Goal: Task Accomplishment & Management: Use online tool/utility

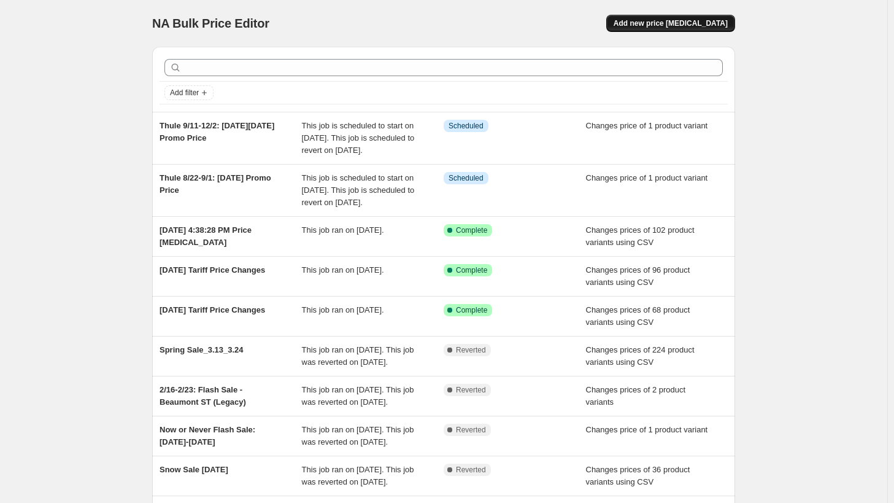
click at [715, 25] on span "Add new price [MEDICAL_DATA]" at bounding box center [671, 23] width 114 height 10
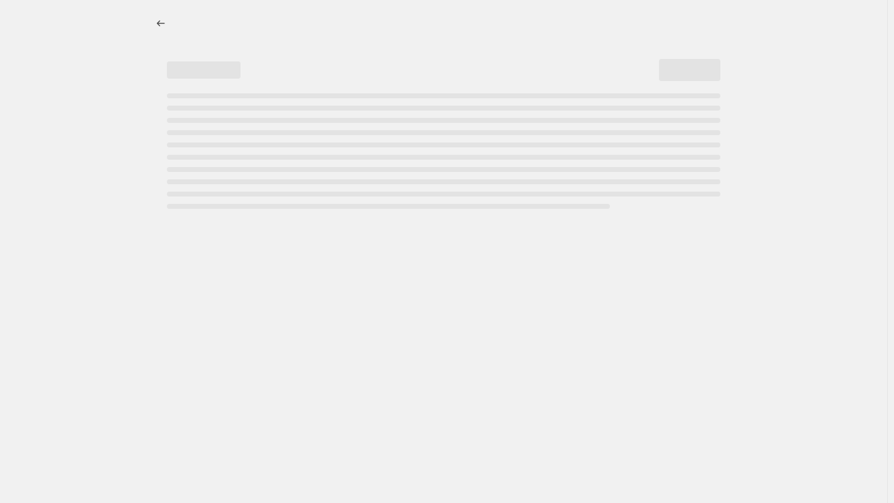
select select "percentage"
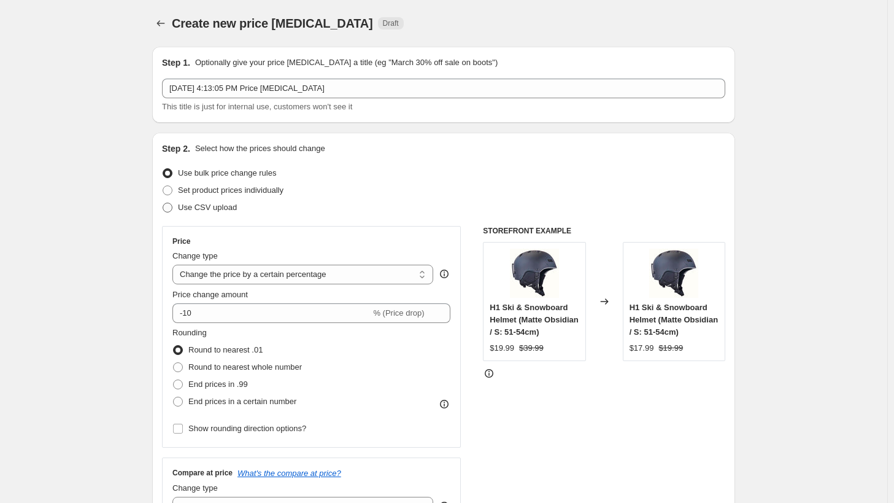
click at [220, 206] on span "Use CSV upload" at bounding box center [207, 207] width 59 height 9
click at [163, 203] on input "Use CSV upload" at bounding box center [163, 203] width 1 height 1
radio input "true"
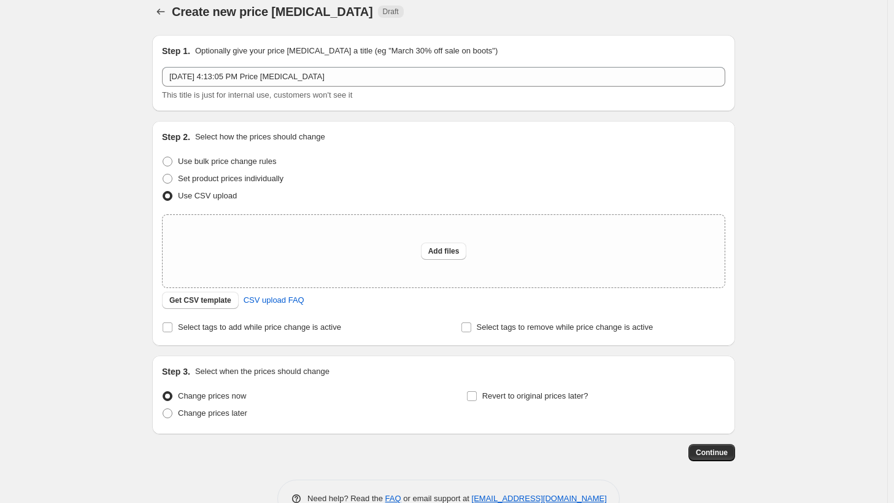
scroll to position [44, 0]
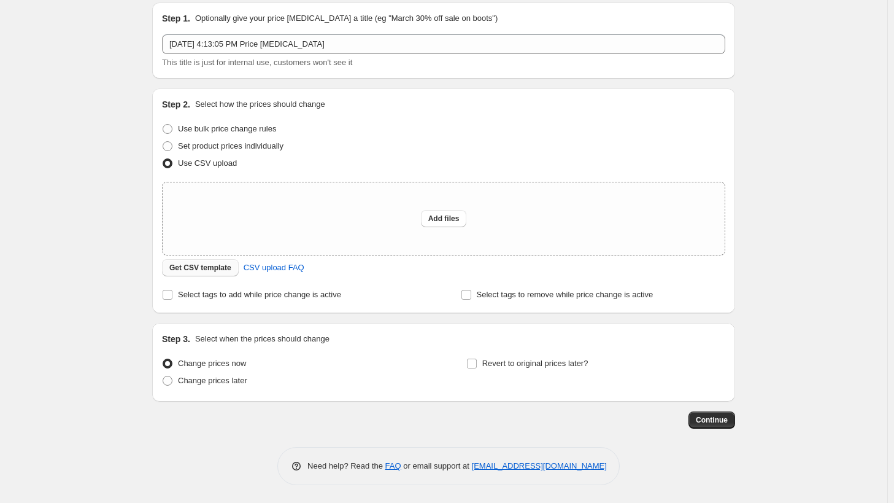
click at [190, 269] on span "Get CSV template" at bounding box center [200, 268] width 62 height 10
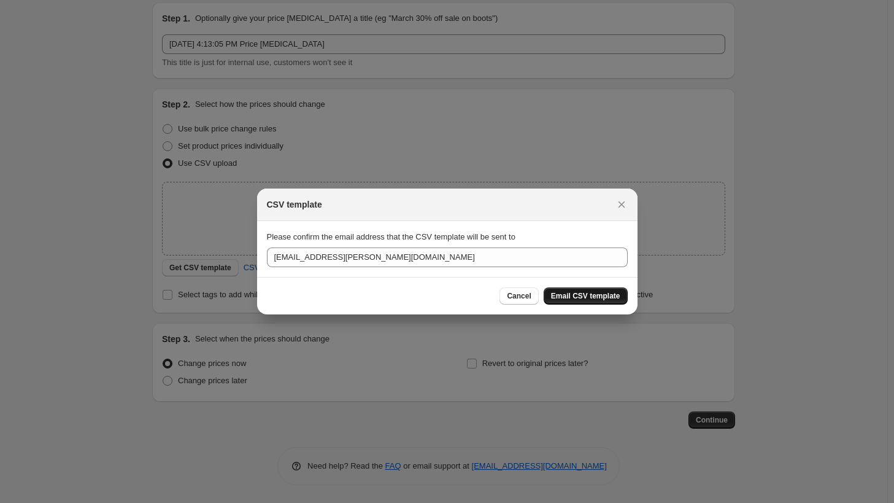
click at [590, 294] on span "Email CSV template" at bounding box center [585, 296] width 69 height 10
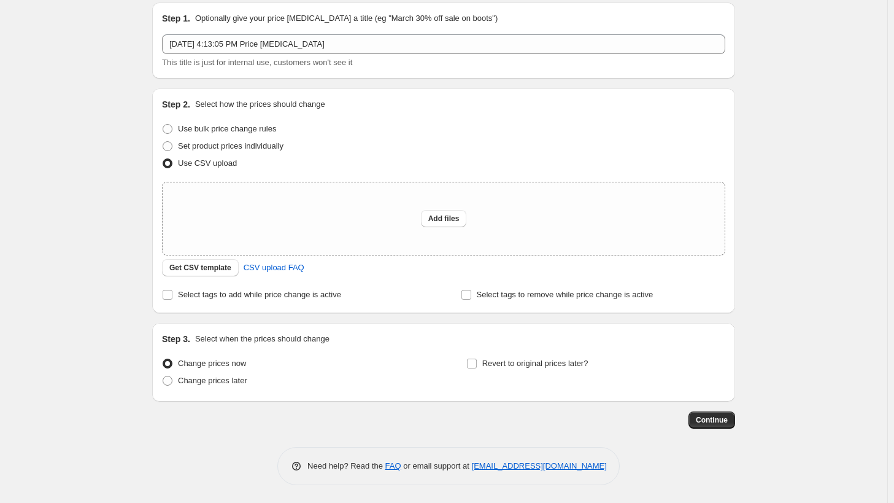
click at [145, 262] on div "Create new price [MEDICAL_DATA]. This page is ready Create new price [MEDICAL_D…" at bounding box center [444, 230] width 613 height 548
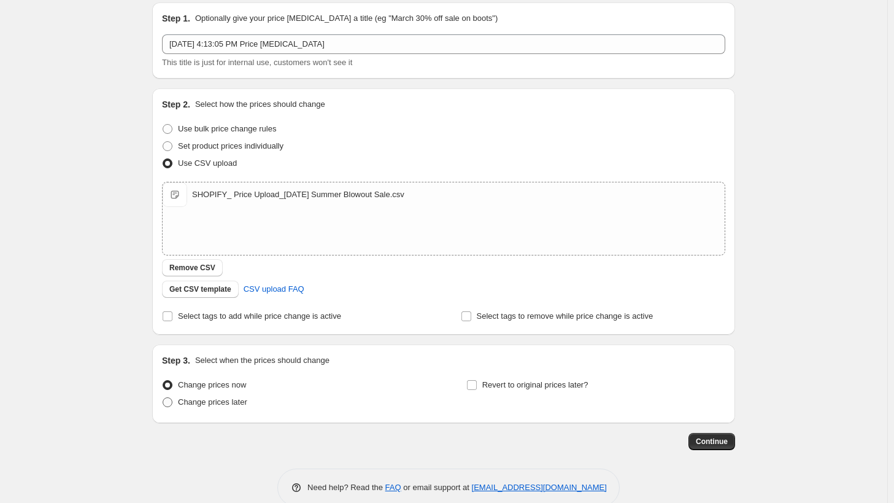
click at [220, 407] on label "Change prices later" at bounding box center [204, 402] width 85 height 17
click at [163, 398] on input "Change prices later" at bounding box center [163, 397] width 1 height 1
radio input "true"
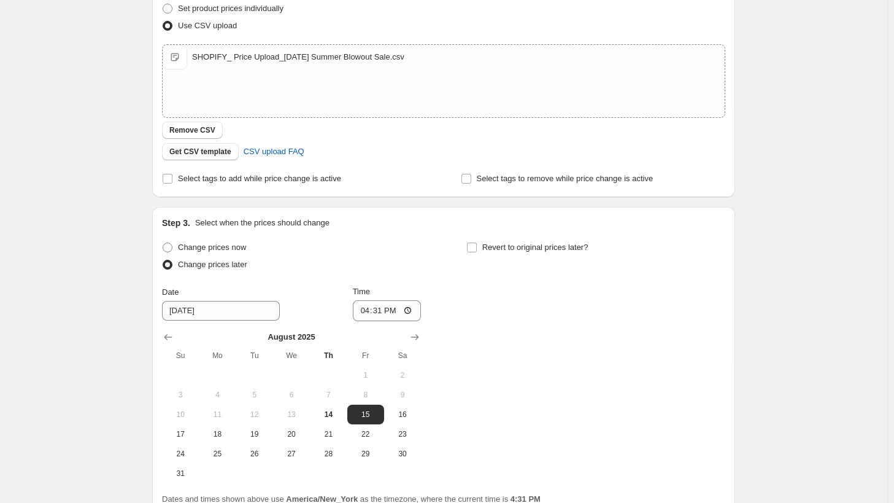
scroll to position [228, 0]
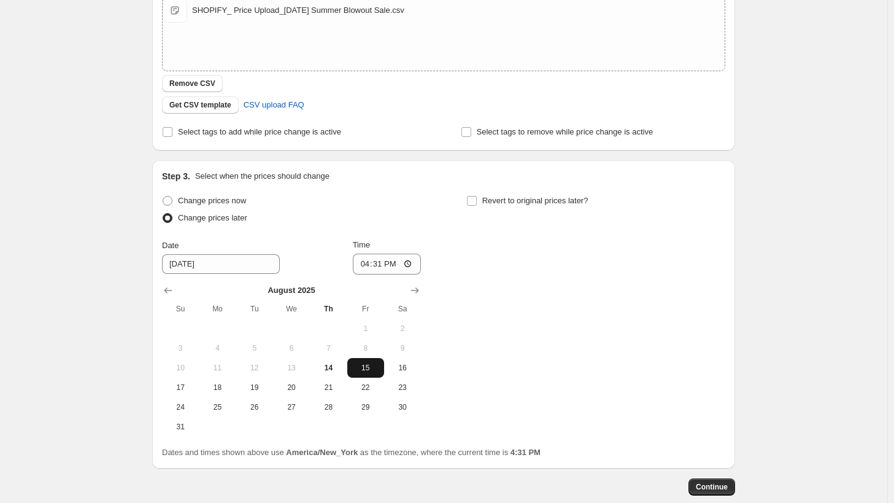
click at [369, 368] on span "15" at bounding box center [365, 368] width 27 height 10
click at [376, 261] on input "16:31" at bounding box center [387, 264] width 69 height 21
click at [368, 266] on input "16:31" at bounding box center [387, 264] width 69 height 21
type input "03:00"
click at [503, 266] on div "Change prices now Change prices later Date [DATE] Time 03:00 [DATE] Su Mo Tu We…" at bounding box center [444, 314] width 564 height 244
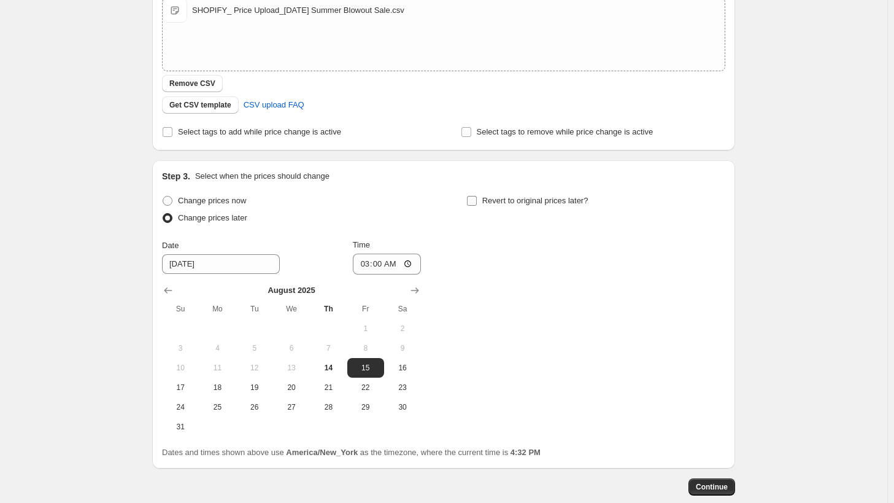
click at [522, 204] on span "Revert to original prices later?" at bounding box center [536, 200] width 106 height 9
click at [477, 204] on input "Revert to original prices later?" at bounding box center [472, 201] width 10 height 10
checkbox input "true"
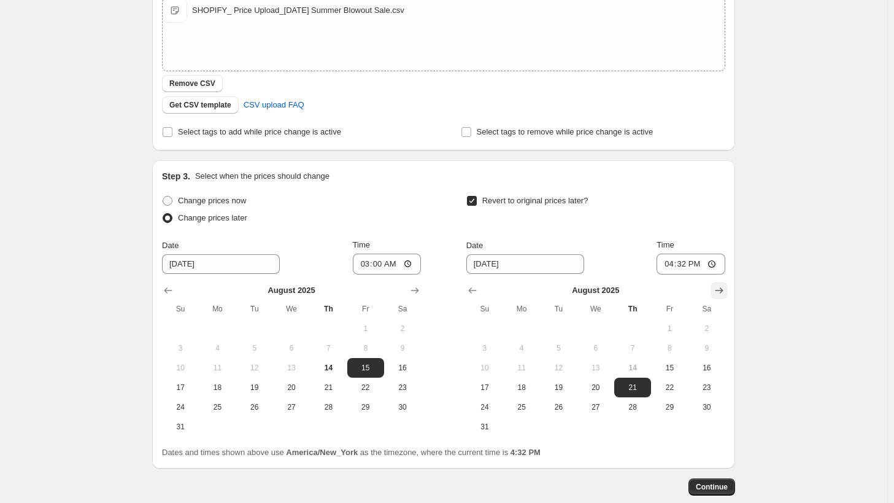
click at [721, 293] on icon "Show next month, September 2025" at bounding box center [719, 290] width 12 height 12
click at [523, 347] on span "8" at bounding box center [521, 348] width 27 height 10
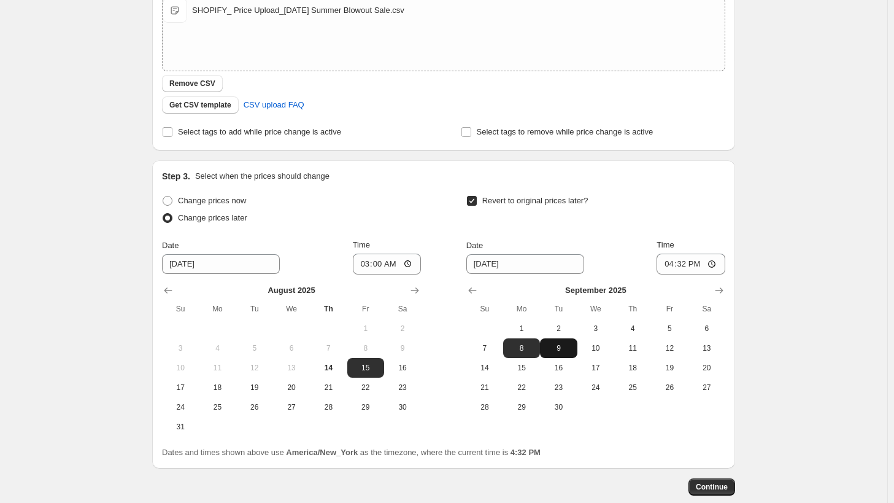
click at [560, 348] on span "9" at bounding box center [558, 348] width 27 height 10
type input "[DATE]"
click at [671, 275] on div "[DATE] Su Mo Tu We Th Fr Sa 1 2 3 4 5 6 7 8 9 10 11 12 13 14 15 16 17 18 19 20 …" at bounding box center [591, 345] width 269 height 142
click at [665, 263] on input "16:32" at bounding box center [691, 264] width 69 height 21
type input "03:00"
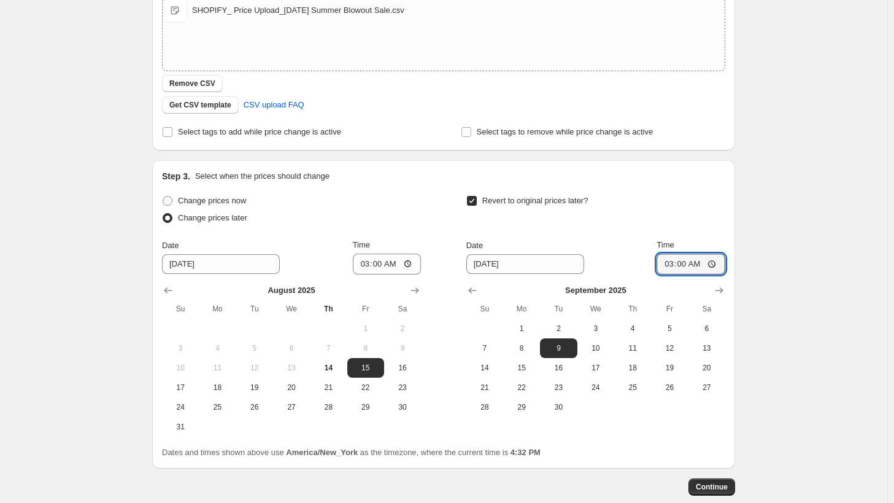
click at [760, 179] on div "Create new price [MEDICAL_DATA]. This page is ready Create new price [MEDICAL_D…" at bounding box center [444, 171] width 888 height 799
click at [795, 312] on div "Create new price [MEDICAL_DATA]. This page is ready Create new price [MEDICAL_D…" at bounding box center [444, 171] width 888 height 799
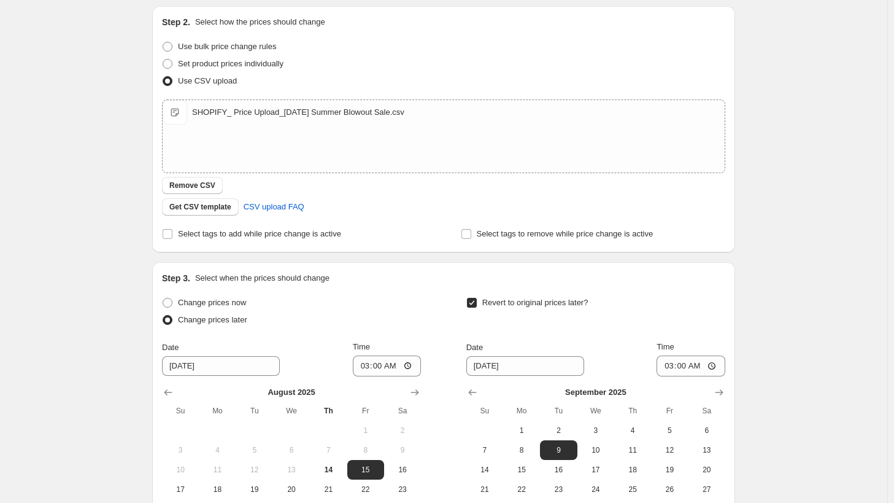
scroll to position [246, 0]
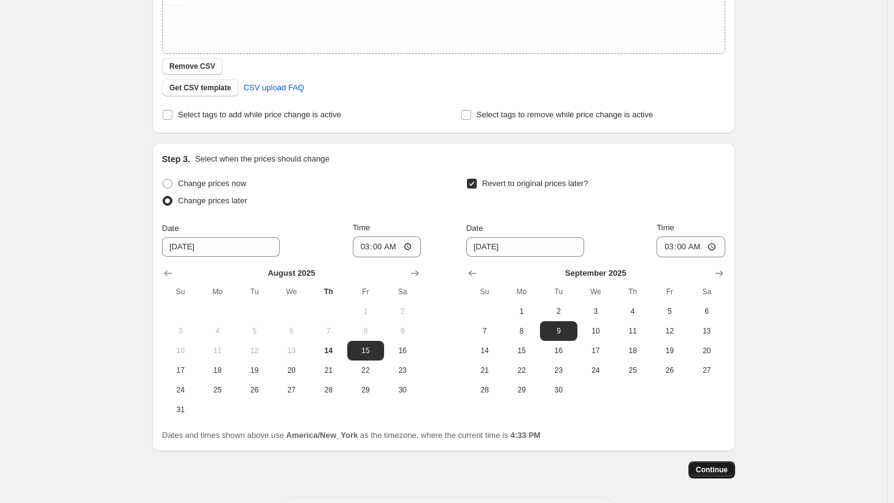
click at [723, 470] on span "Continue" at bounding box center [712, 470] width 32 height 10
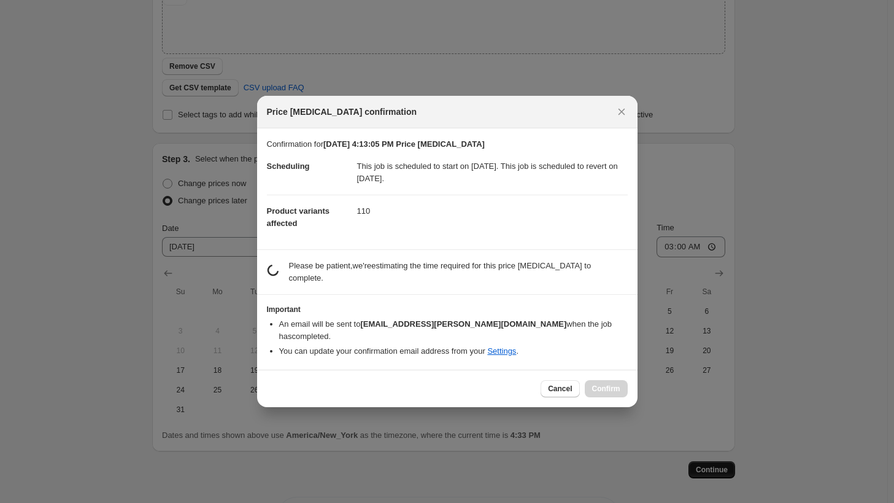
scroll to position [0, 0]
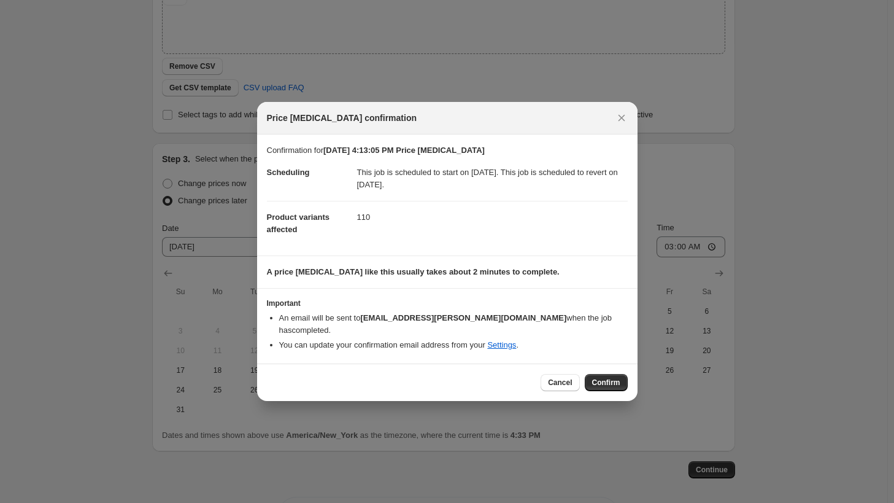
click at [621, 379] on button "Confirm" at bounding box center [606, 382] width 43 height 17
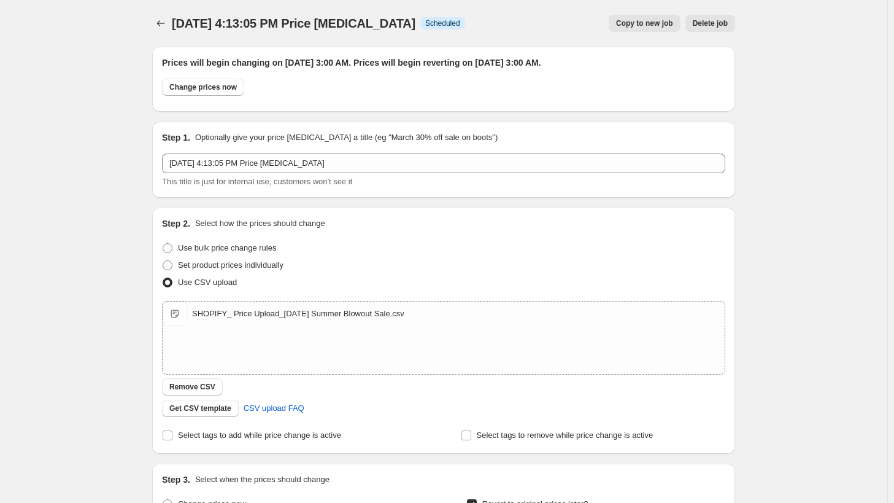
scroll to position [246, 0]
